Goal: Task Accomplishment & Management: Manage account settings

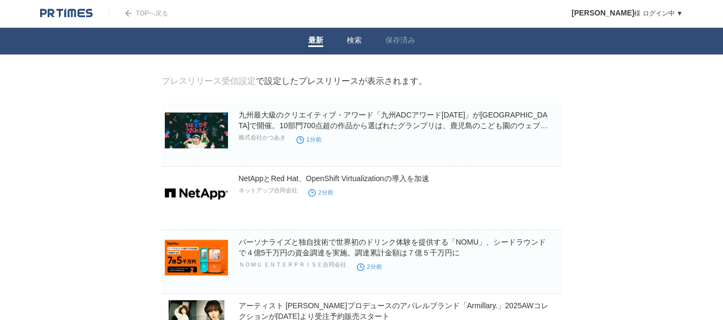
click at [348, 41] on link "検索" at bounding box center [354, 41] width 15 height 11
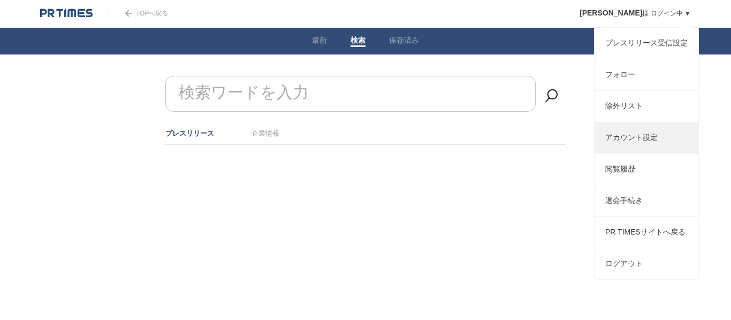
click at [639, 150] on link "アカウント設定" at bounding box center [646, 137] width 104 height 31
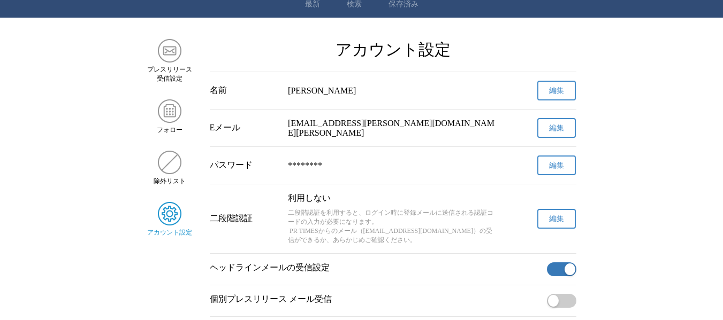
scroll to position [107, 0]
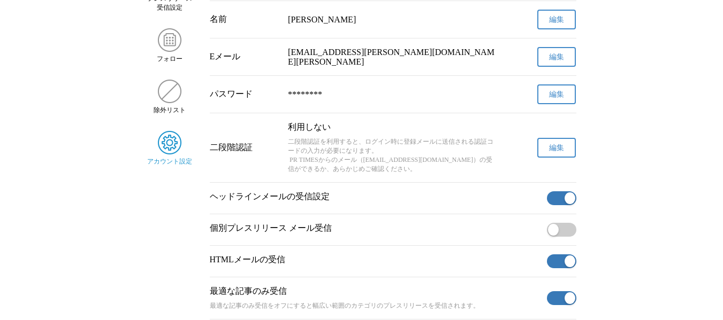
click at [547, 149] on button "編集" at bounding box center [556, 148] width 39 height 20
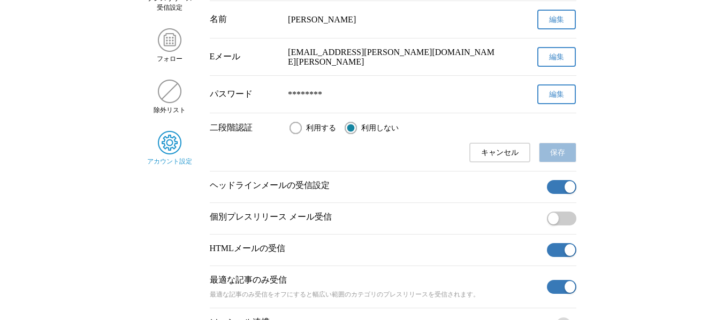
click at [297, 134] on input "利用する" at bounding box center [295, 128] width 12 height 12
radio input "true"
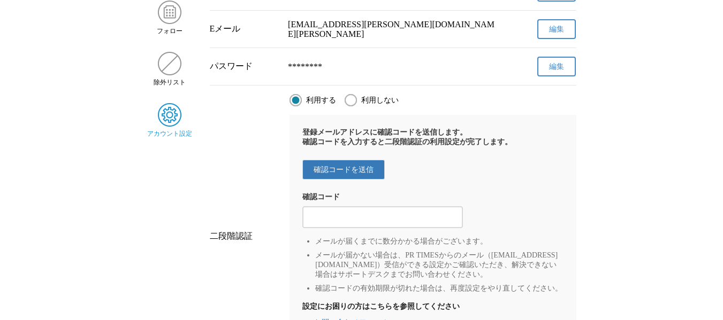
scroll to position [160, 0]
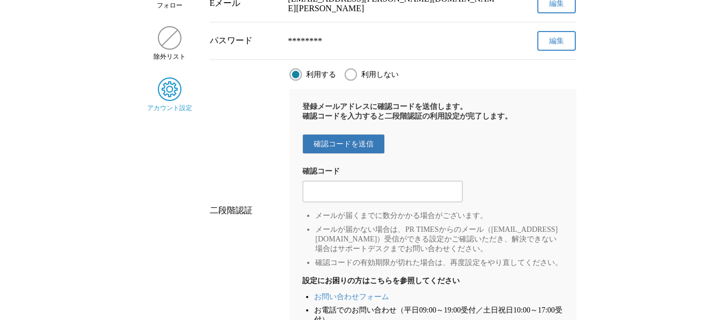
click at [435, 198] on input "2段階認証の確認コードを入力する" at bounding box center [383, 192] width 150 height 12
click at [365, 80] on div "利用する 利用しない 登録メールアドレスに確認コードを送信します。 確認コードを入力すると二段階認証の利用設定が完了します。 確認コードを送信 確認コード メ…" at bounding box center [432, 210] width 286 height 285
click at [346, 80] on input "利用しない" at bounding box center [350, 74] width 12 height 12
radio input "true"
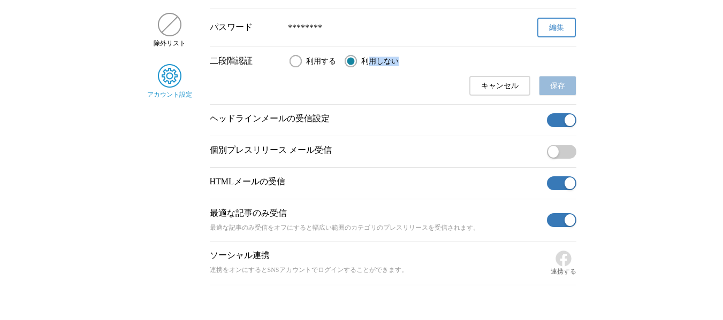
scroll to position [214, 0]
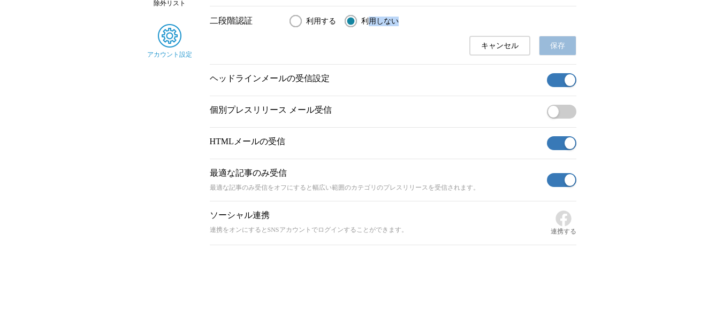
click at [501, 41] on button "キャンセル" at bounding box center [499, 46] width 61 height 20
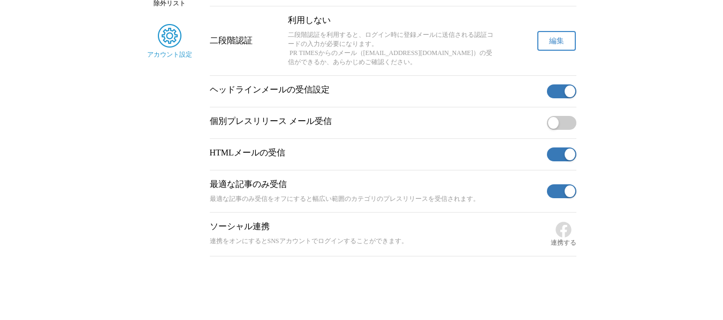
scroll to position [239, 0]
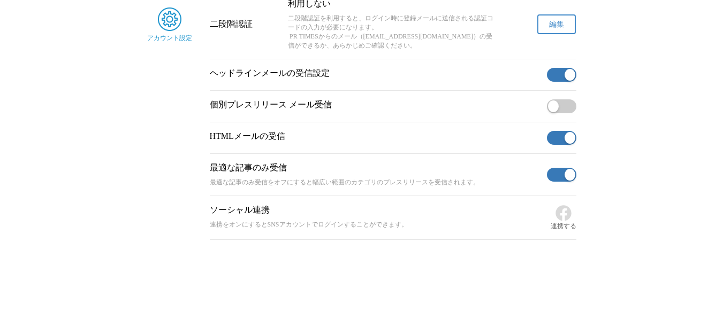
click at [554, 102] on span "button" at bounding box center [553, 107] width 11 height 12
click at [403, 74] on p "ヘッドラインメールの受信設定" at bounding box center [376, 73] width 333 height 11
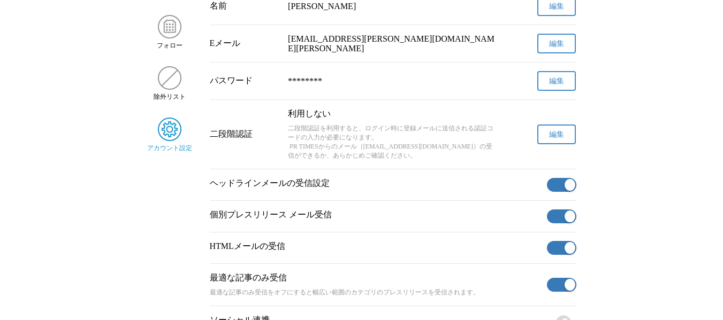
scroll to position [186, 0]
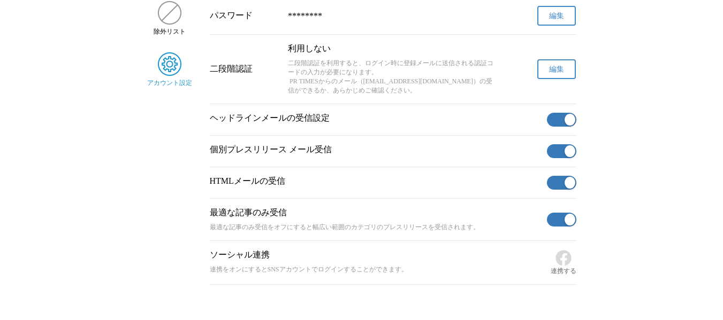
click at [552, 155] on button "button" at bounding box center [561, 151] width 29 height 14
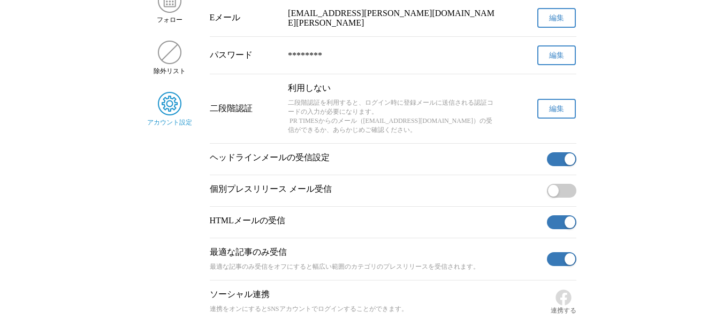
scroll to position [0, 0]
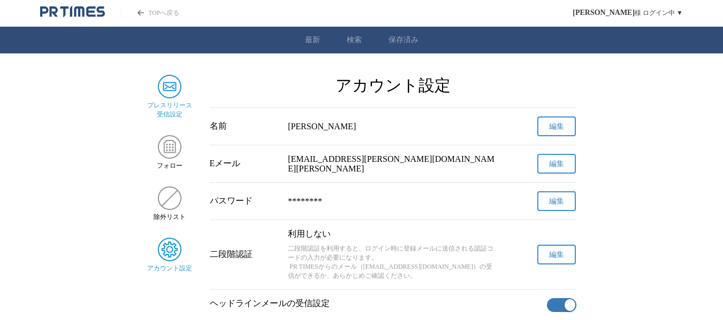
click at [169, 94] on img "サイドメニュー" at bounding box center [170, 87] width 24 height 24
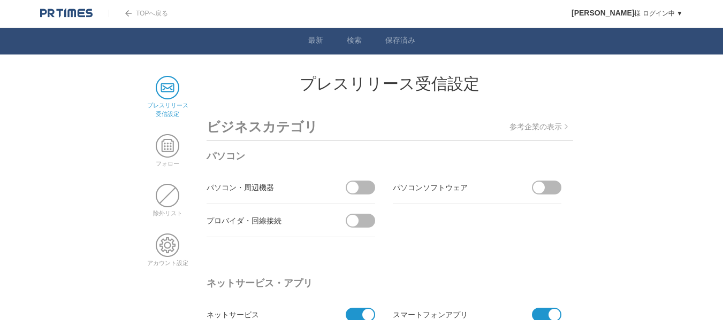
scroll to position [53, 0]
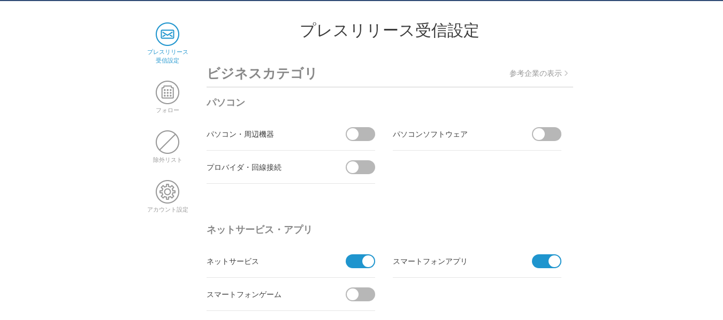
click at [531, 74] on p "参考企業の表示" at bounding box center [538, 74] width 58 height 10
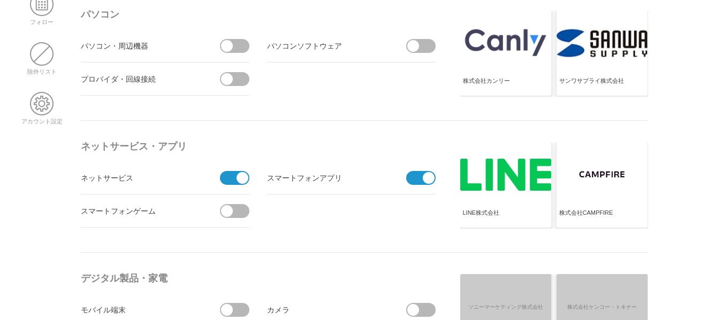
scroll to position [160, 0]
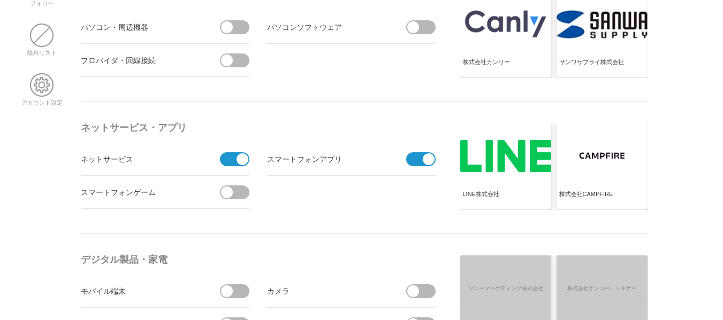
click at [414, 162] on span at bounding box center [417, 159] width 22 height 14
click at [0, 0] on input "checkbox" at bounding box center [0, 0] width 0 height 0
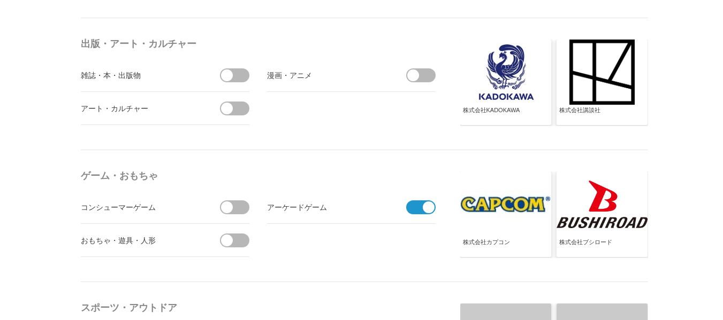
scroll to position [1123, 0]
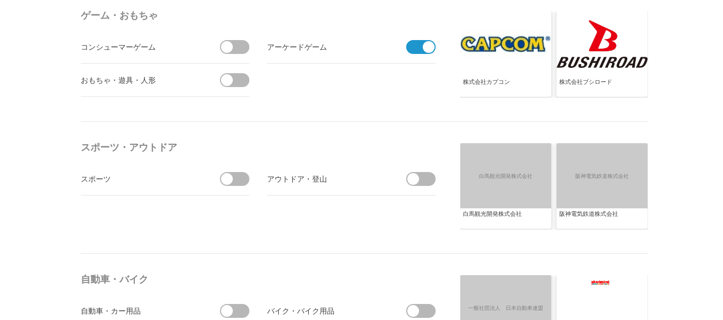
click at [411, 48] on span at bounding box center [417, 47] width 22 height 14
click at [0, 0] on input "checkbox" at bounding box center [0, 0] width 0 height 0
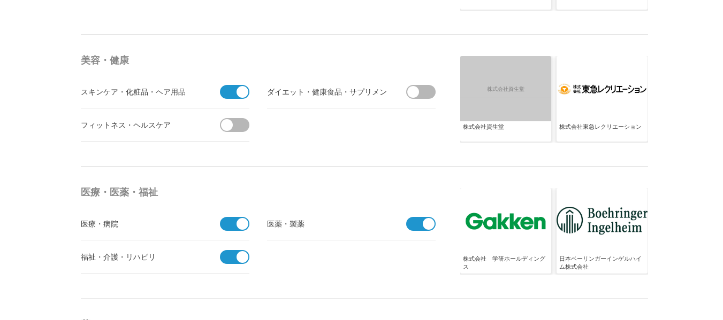
scroll to position [2032, 0]
click at [229, 91] on span at bounding box center [231, 92] width 22 height 14
click at [0, 0] on input "checkbox" at bounding box center [0, 0] width 0 height 0
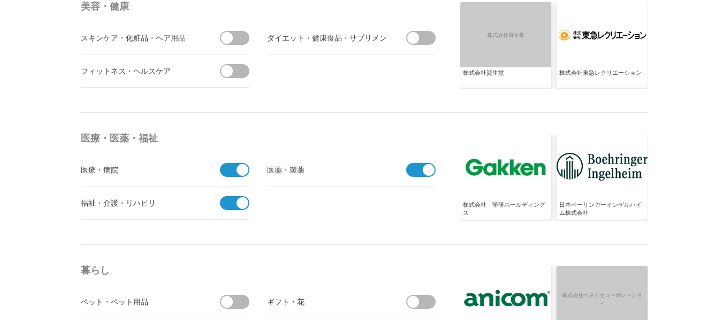
click at [416, 166] on span at bounding box center [417, 170] width 22 height 14
click at [0, 0] on input "checkbox" at bounding box center [0, 0] width 0 height 0
click at [227, 170] on span at bounding box center [231, 170] width 22 height 14
click at [0, 0] on input "checkbox" at bounding box center [0, 0] width 0 height 0
click at [229, 201] on span at bounding box center [231, 203] width 22 height 14
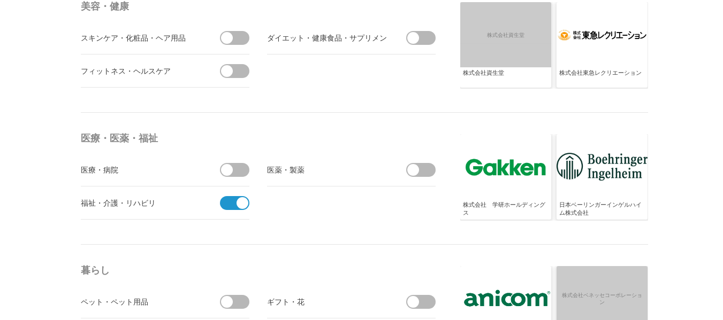
click at [0, 0] on input "checkbox" at bounding box center [0, 0] width 0 height 0
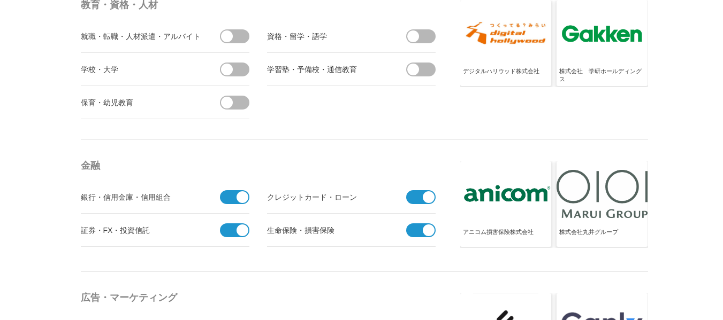
scroll to position [2835, 0]
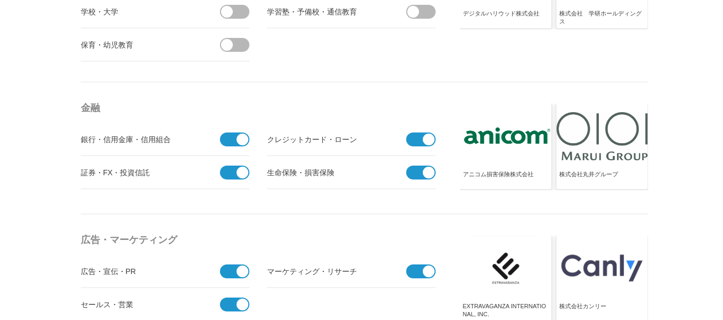
click at [408, 172] on span at bounding box center [417, 173] width 22 height 14
click at [0, 0] on input "checkbox" at bounding box center [0, 0] width 0 height 0
click at [224, 172] on span at bounding box center [231, 173] width 22 height 14
click at [0, 0] on input "checkbox" at bounding box center [0, 0] width 0 height 0
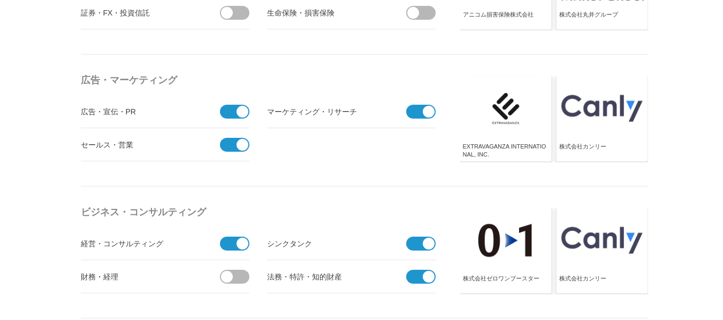
scroll to position [2995, 0]
click at [406, 241] on span at bounding box center [417, 243] width 22 height 14
click at [0, 0] on input "checkbox" at bounding box center [0, 0] width 0 height 0
click at [412, 277] on span at bounding box center [417, 277] width 22 height 14
click at [0, 0] on input "checkbox" at bounding box center [0, 0] width 0 height 0
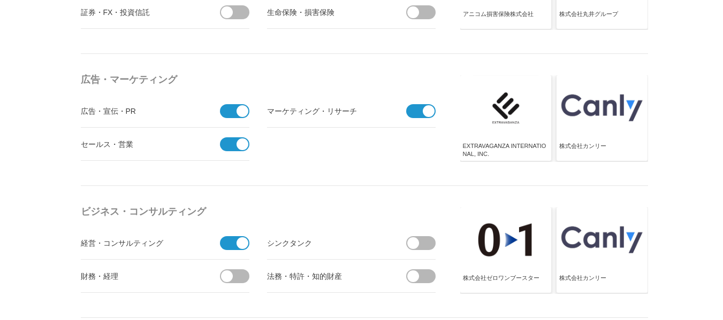
click at [225, 247] on span at bounding box center [231, 243] width 22 height 14
click at [0, 0] on input "checkbox" at bounding box center [0, 0] width 0 height 0
click at [423, 244] on span at bounding box center [424, 243] width 22 height 14
click at [0, 0] on input "受信する" at bounding box center [0, 0] width 0 height 0
click at [241, 242] on span at bounding box center [238, 243] width 22 height 14
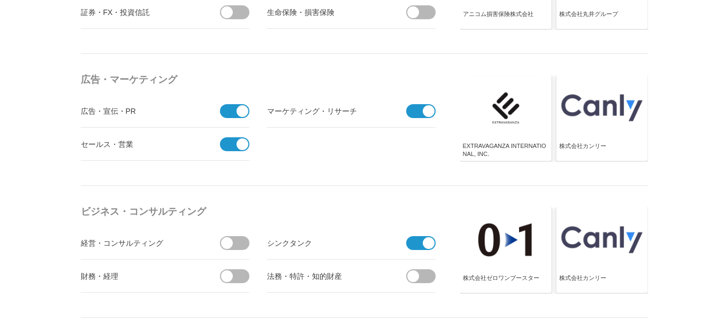
click at [0, 0] on input "受信する" at bounding box center [0, 0] width 0 height 0
click at [413, 243] on span at bounding box center [417, 243] width 22 height 14
click at [0, 0] on input "受信しない" at bounding box center [0, 0] width 0 height 0
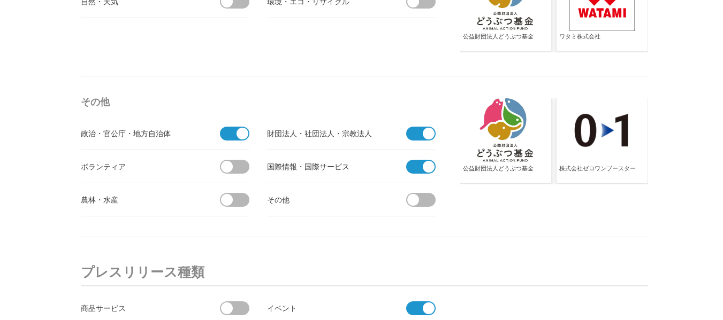
scroll to position [3637, 0]
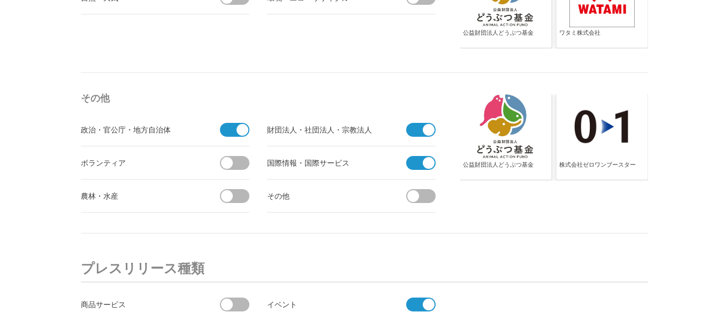
click at [409, 166] on span at bounding box center [417, 163] width 22 height 14
click at [0, 0] on input "checkbox" at bounding box center [0, 0] width 0 height 0
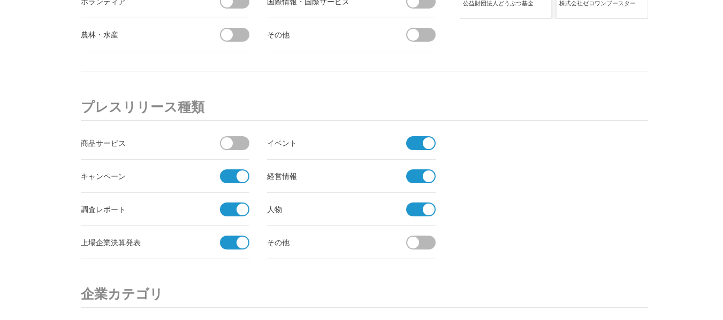
scroll to position [3851, 0]
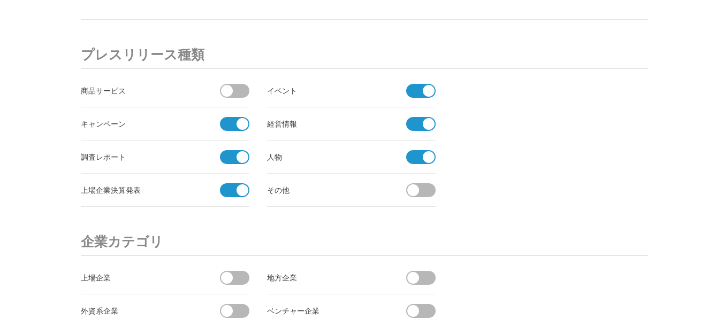
click at [225, 125] on span at bounding box center [231, 124] width 22 height 14
click at [0, 0] on input "checkbox" at bounding box center [0, 0] width 0 height 0
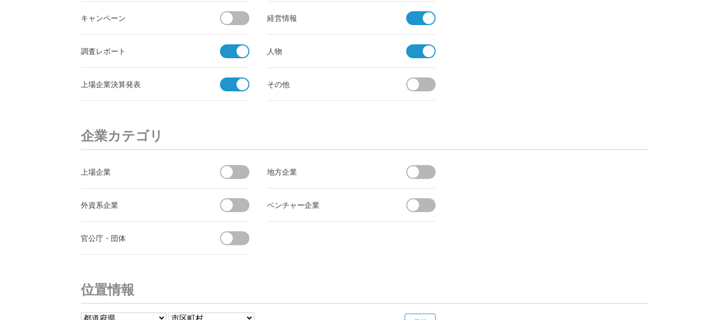
scroll to position [3958, 0]
drag, startPoint x: 241, startPoint y: 235, endPoint x: 249, endPoint y: 235, distance: 8.0
click at [240, 235] on span at bounding box center [238, 238] width 22 height 14
click at [0, 0] on input "checkbox" at bounding box center [0, 0] width 0 height 0
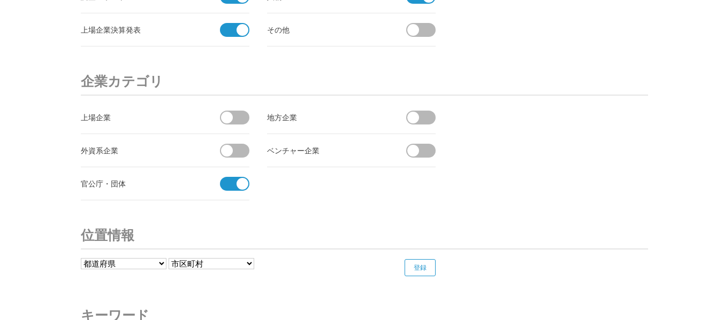
scroll to position [4118, 0]
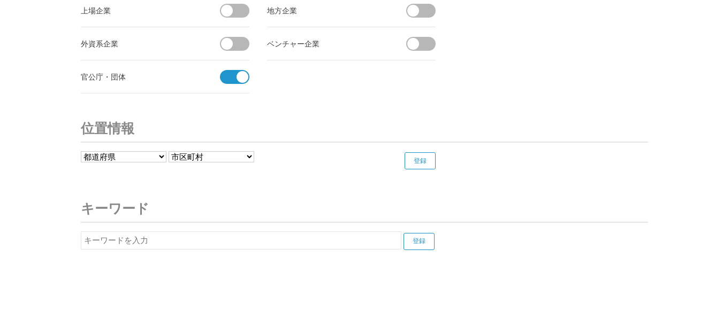
click at [342, 241] on input "text" at bounding box center [241, 241] width 320 height 18
click at [412, 234] on input "登録" at bounding box center [418, 241] width 31 height 17
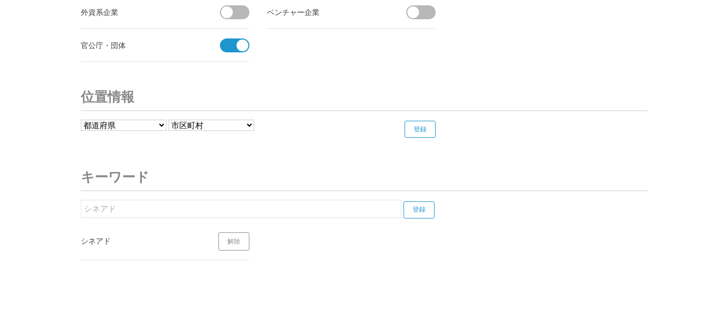
scroll to position [4186, 0]
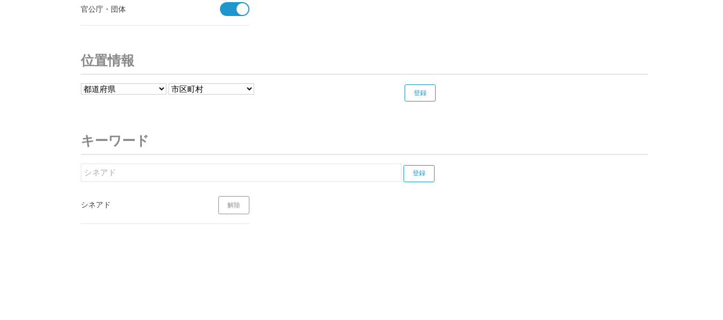
click at [309, 176] on input "シネアド" at bounding box center [241, 173] width 320 height 18
type input "シ"
click at [428, 178] on input "登録" at bounding box center [418, 173] width 31 height 17
click at [202, 176] on input "映画" at bounding box center [241, 173] width 320 height 18
click at [418, 176] on input "登録" at bounding box center [418, 173] width 31 height 17
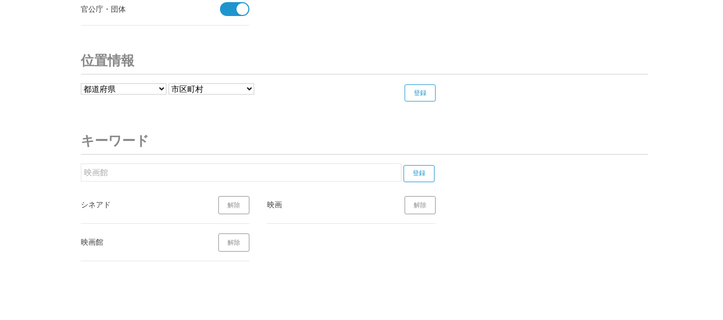
drag, startPoint x: 166, startPoint y: 174, endPoint x: 159, endPoint y: 171, distance: 7.7
click at [165, 173] on input "映画館" at bounding box center [241, 173] width 320 height 18
type input "映"
click at [422, 174] on input "登録" at bounding box center [418, 173] width 31 height 17
click at [176, 171] on input "シネコン" at bounding box center [241, 173] width 320 height 18
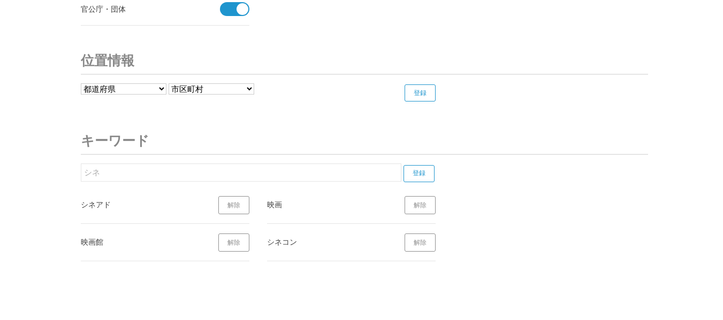
type input "シ"
type input "ミニシアター"
click at [415, 174] on input "登録" at bounding box center [418, 173] width 31 height 17
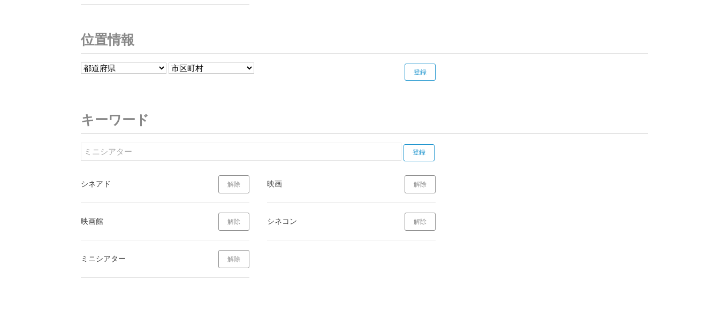
scroll to position [4101, 0]
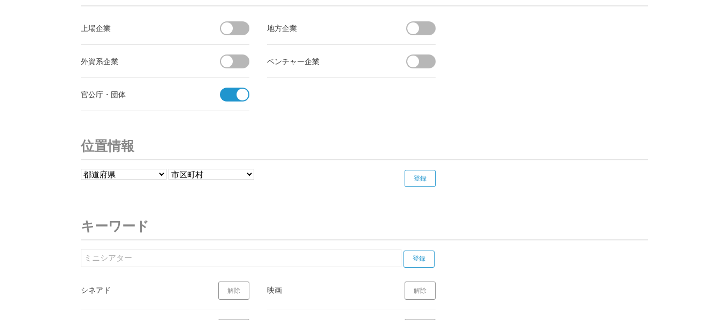
click at [156, 173] on select "都道府県 北海道 青森県 岩手県 宮城県 秋田県 山形県 福島県 茨城県 栃木県 群馬県 埼玉県 千葉県 東京都 神奈川県 新潟県 富山県 石川県 福井県" at bounding box center [124, 174] width 86 height 11
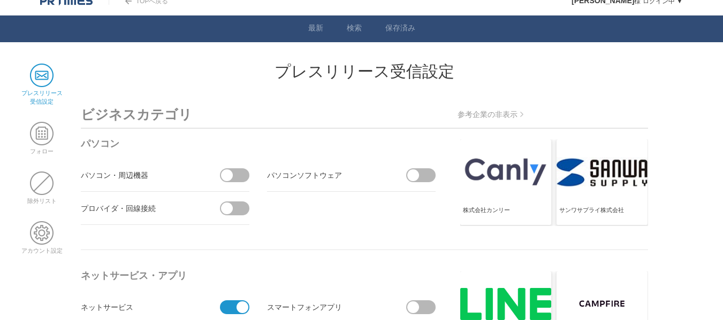
scroll to position [0, 0]
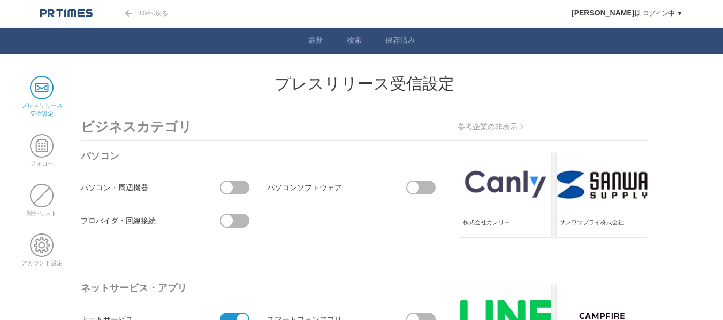
click at [39, 88] on span at bounding box center [42, 88] width 24 height 24
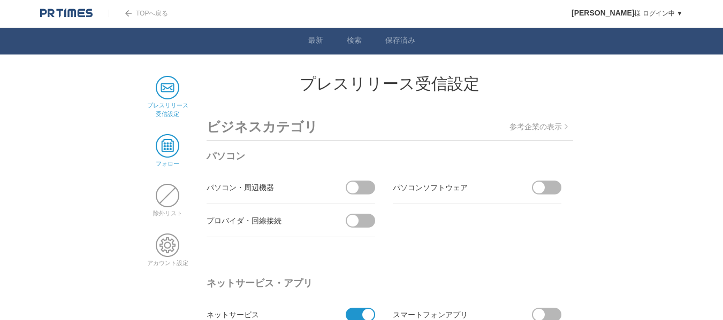
click at [172, 139] on span at bounding box center [168, 146] width 24 height 24
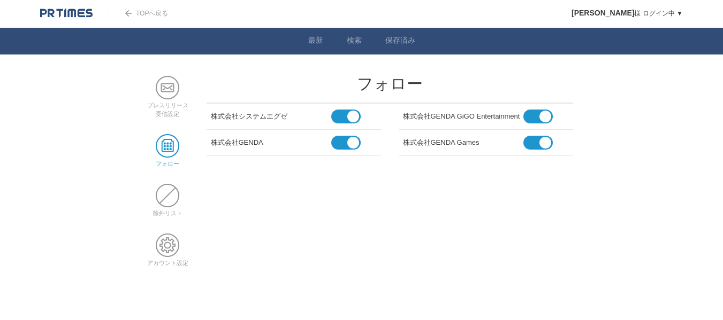
click at [397, 192] on main "プレスリリース 受信設定 フォロー 除外リスト アカウント設定 フォロー 株式会社システムエグゼ 株式会社GENDA GiGO Entertainment 株…" at bounding box center [361, 180] width 433 height 208
click at [526, 141] on span at bounding box center [533, 143] width 20 height 14
click at [0, 0] on input "checkbox" at bounding box center [0, 0] width 0 height 0
click at [171, 190] on span at bounding box center [168, 196] width 24 height 24
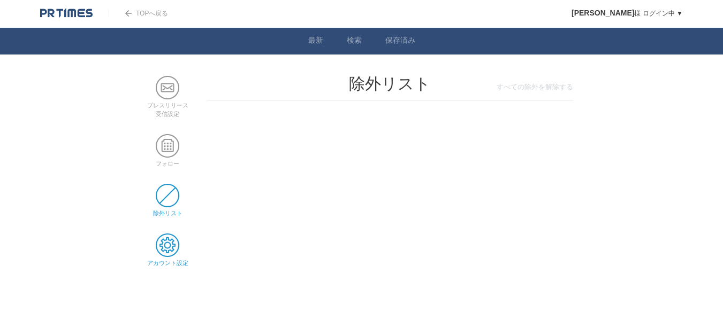
click at [163, 242] on span at bounding box center [168, 246] width 24 height 24
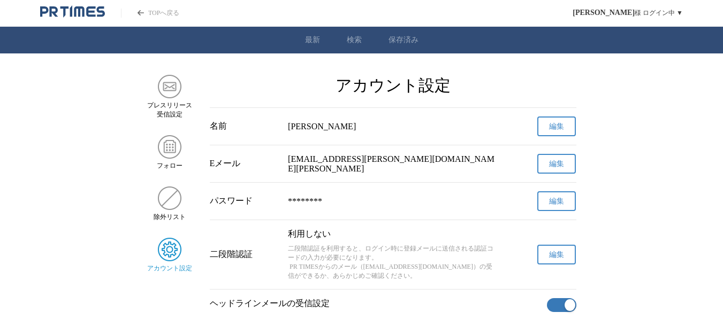
click at [406, 39] on link "保存済み" at bounding box center [403, 40] width 30 height 10
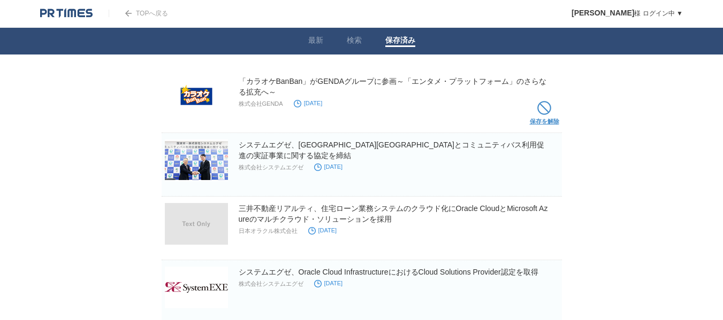
click at [545, 111] on span at bounding box center [544, 108] width 14 height 14
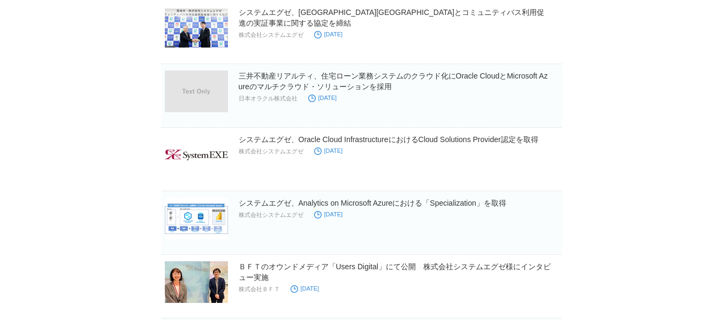
scroll to position [160, 0]
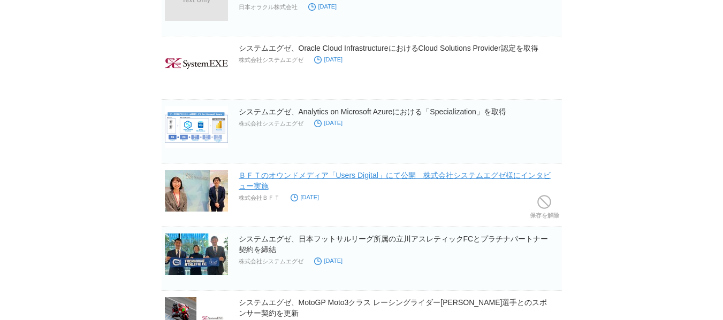
click at [355, 178] on link "ＢＦＴのオウンドメディア「Users Digital」にて公開　株式会社システムエグゼ様にインタビュー実施" at bounding box center [395, 180] width 312 height 19
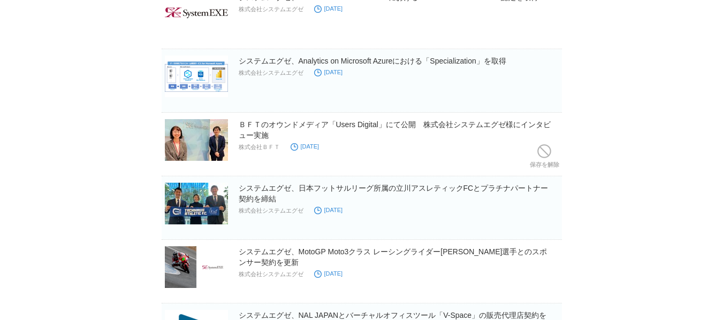
scroll to position [267, 0]
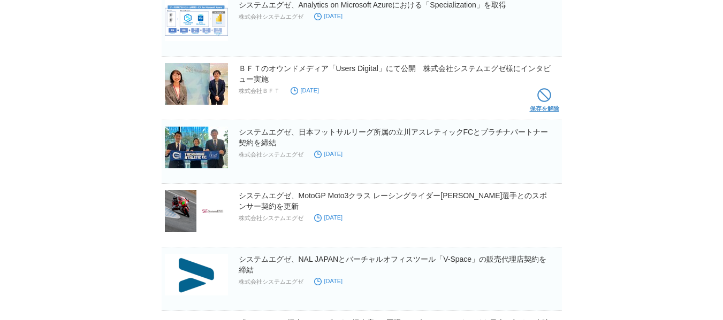
click at [543, 96] on span at bounding box center [544, 95] width 14 height 14
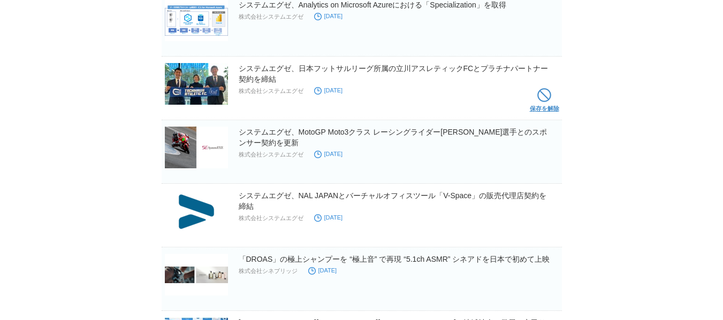
click at [539, 100] on span at bounding box center [544, 95] width 14 height 14
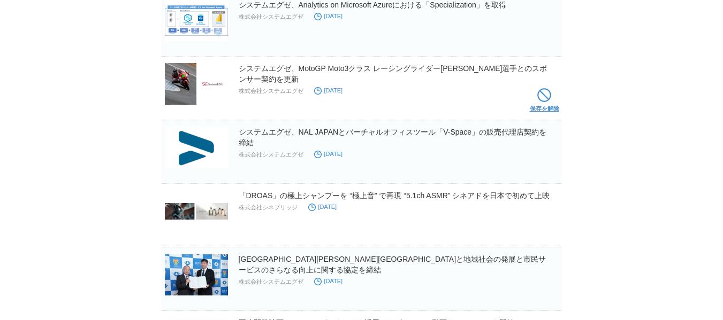
click at [543, 96] on span at bounding box center [544, 95] width 14 height 14
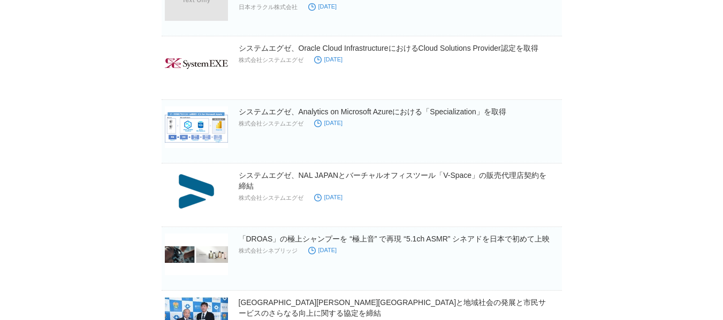
scroll to position [0, 0]
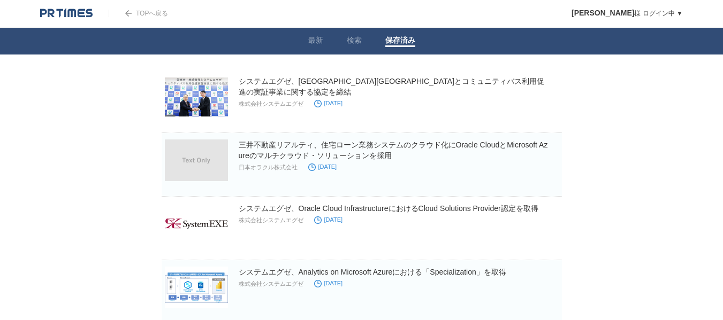
click at [76, 12] on img at bounding box center [66, 13] width 52 height 11
